Goal: Task Accomplishment & Management: Use online tool/utility

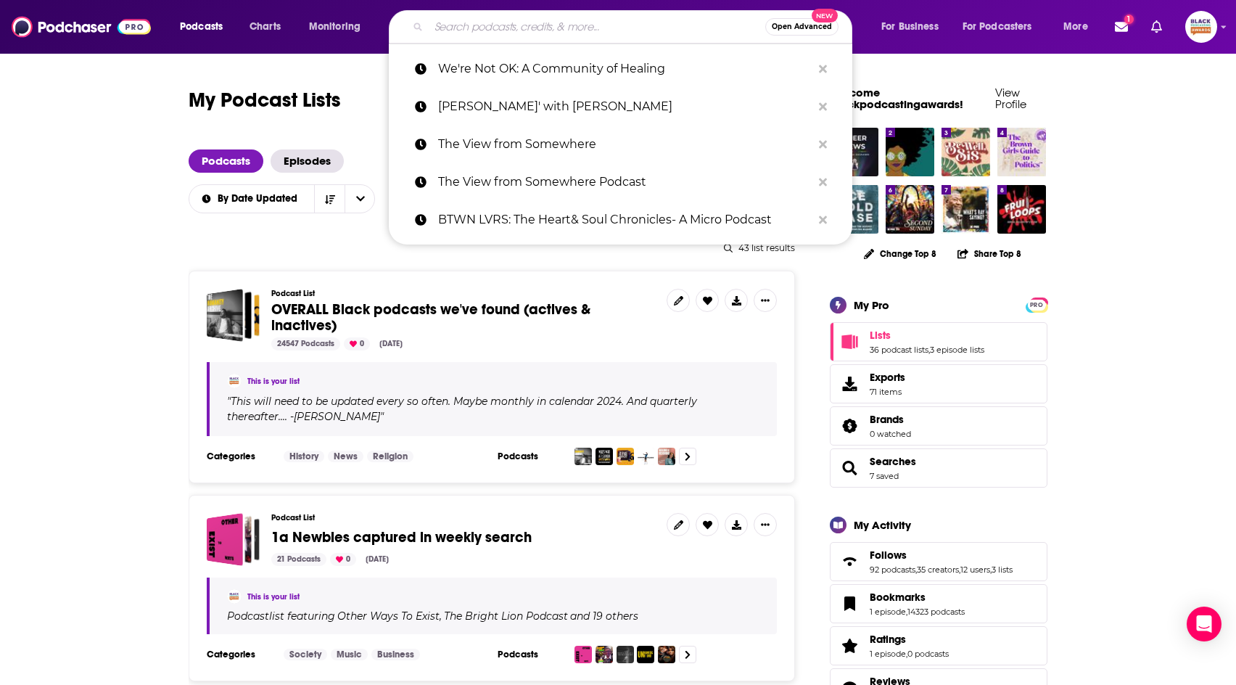
click at [618, 20] on input "Search podcasts, credits, & more..." at bounding box center [597, 26] width 337 height 23
paste input "Redacted History"
type input "Redacted History"
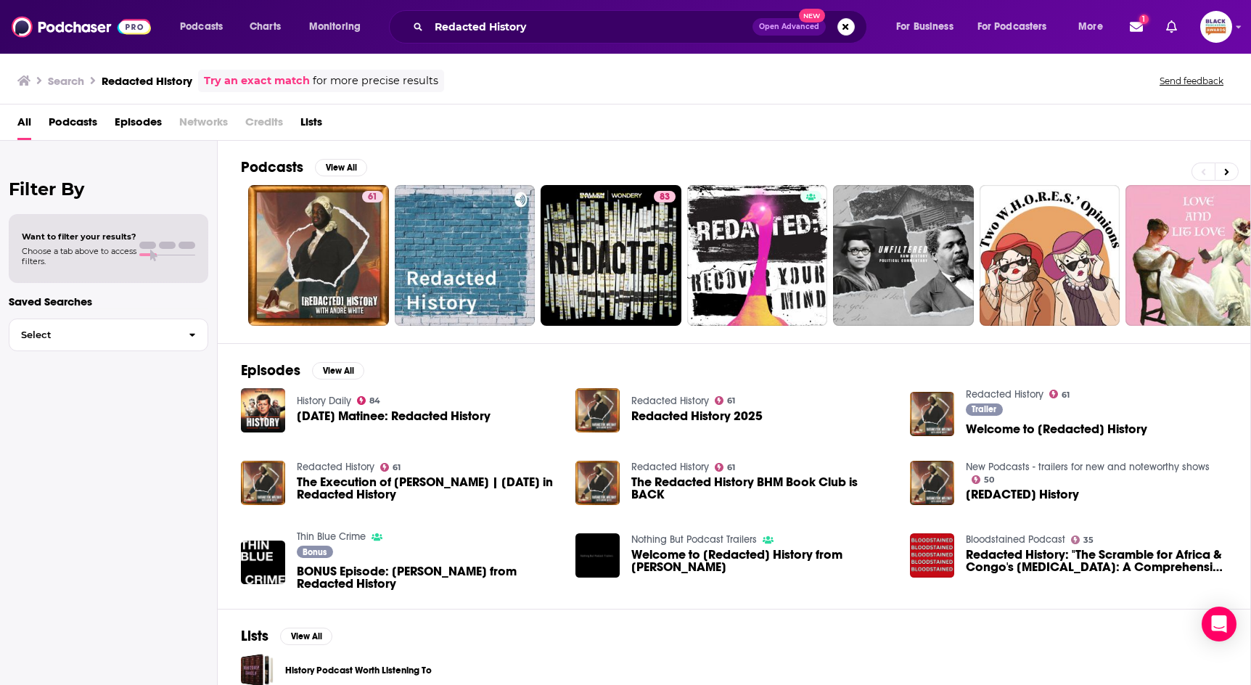
click at [260, 80] on link "Try an exact match" at bounding box center [257, 81] width 106 height 17
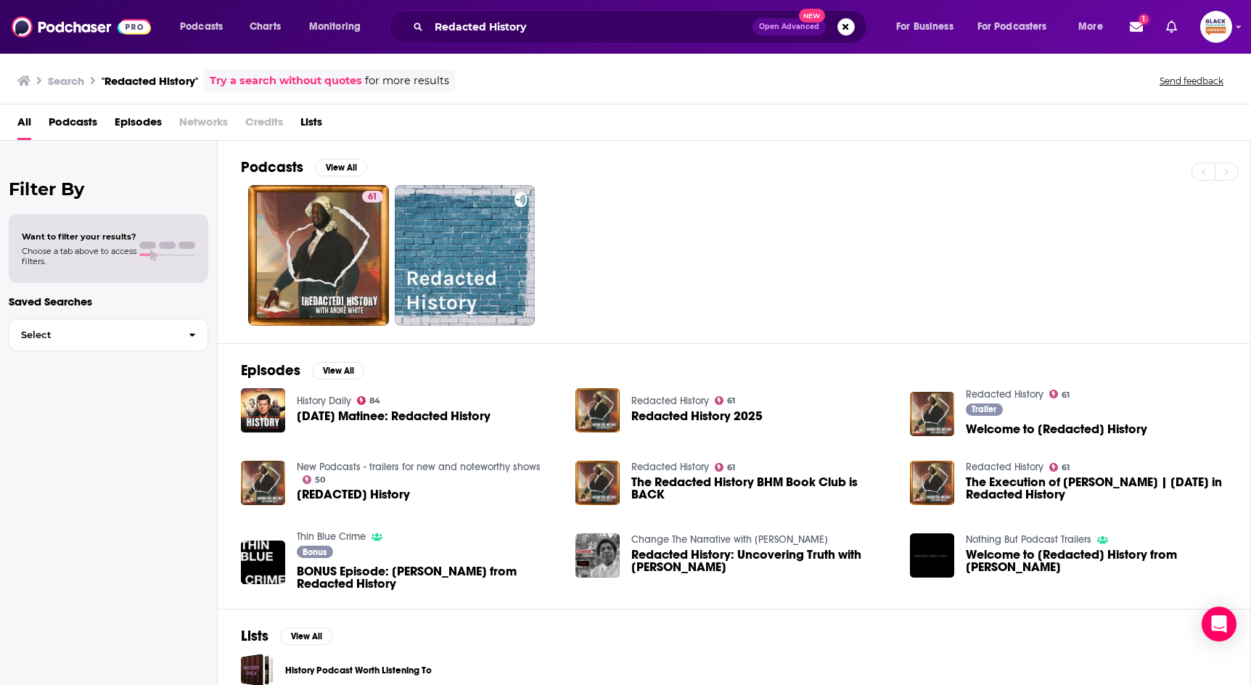
click at [671, 533] on link "Change The Narrative with [PERSON_NAME]" at bounding box center [729, 539] width 197 height 12
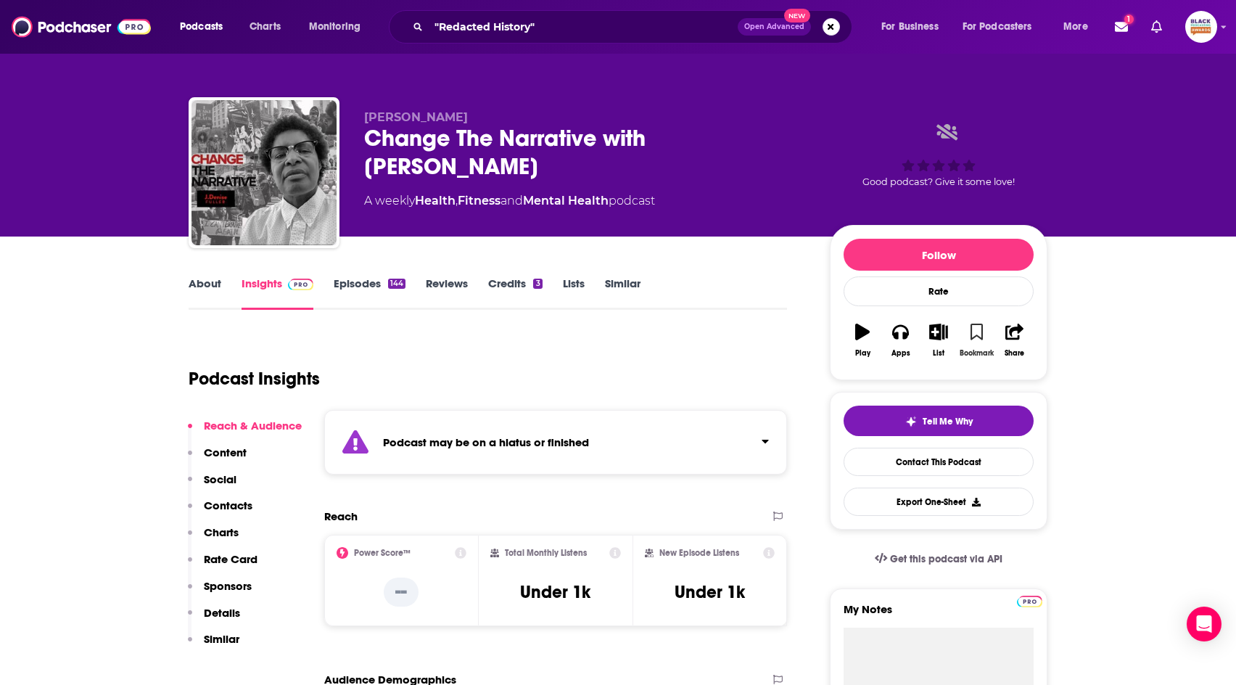
click at [977, 333] on icon "button" at bounding box center [977, 332] width 12 height 16
click at [953, 337] on button "List" at bounding box center [939, 340] width 38 height 52
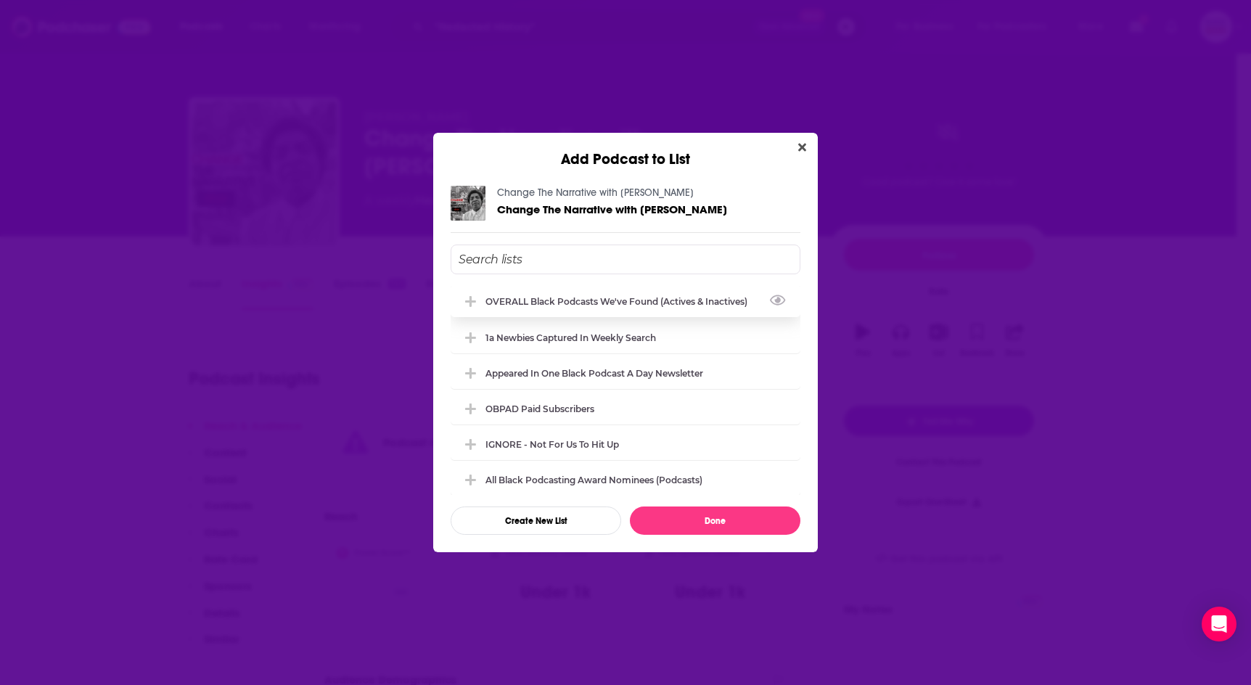
click at [629, 303] on div "OVERALL Black podcasts we've found (actives & inactives)" at bounding box center [620, 301] width 271 height 11
click at [723, 522] on button "Done" at bounding box center [715, 520] width 171 height 28
